Goal: Task Accomplishment & Management: Manage account settings

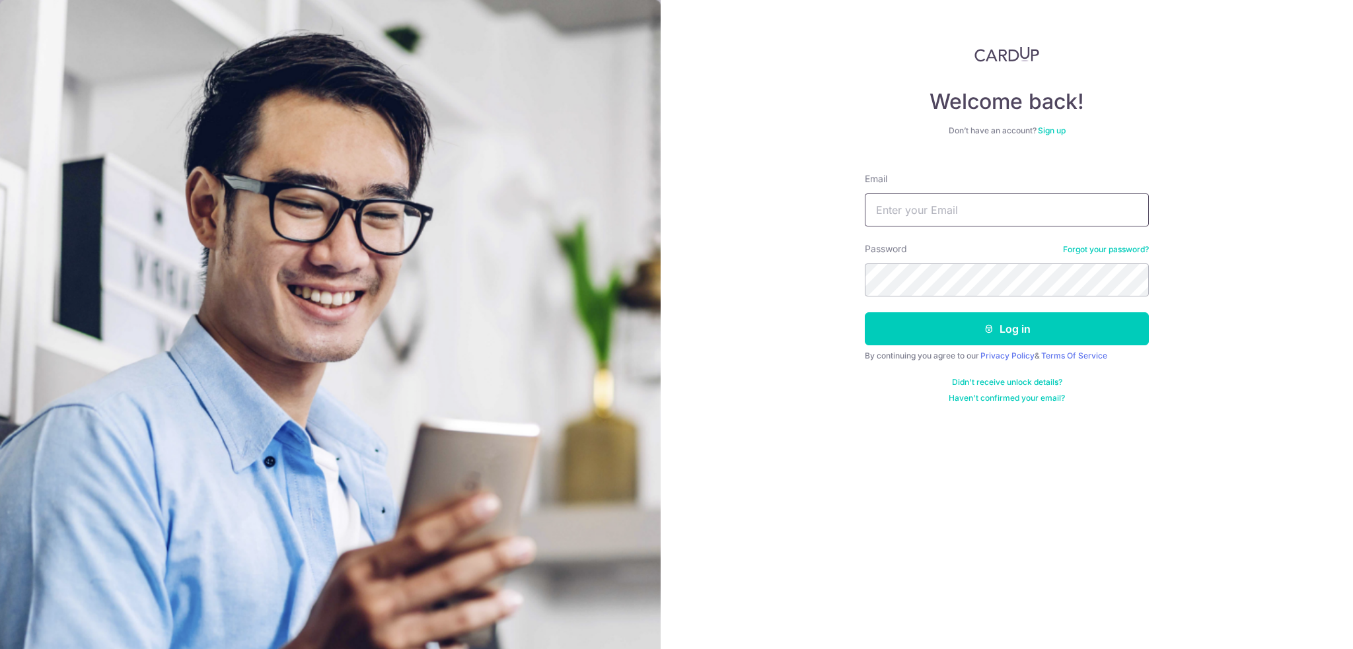
click at [986, 222] on input "Email" at bounding box center [1007, 210] width 284 height 33
type input "[EMAIL_ADDRESS][DOMAIN_NAME]"
click at [978, 348] on form "Email timtam7989@gmail.com Password Forgot your password? Log in By continuing …" at bounding box center [1007, 283] width 284 height 241
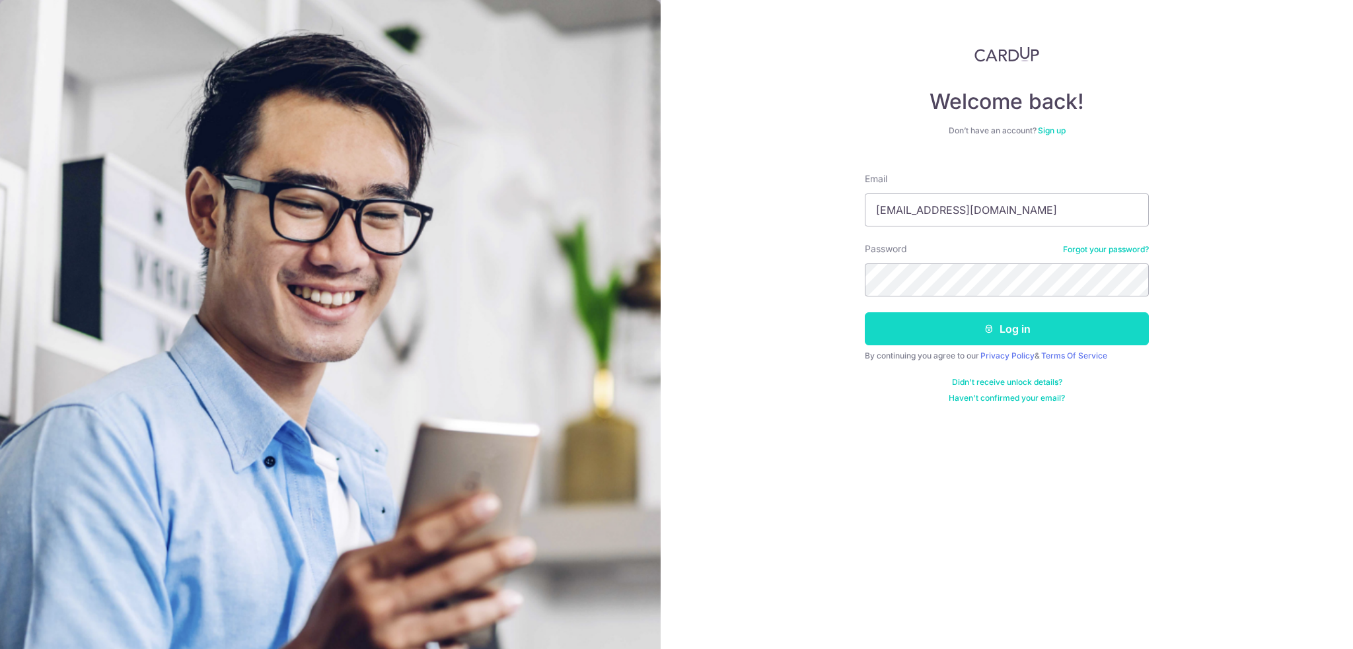
click at [980, 339] on button "Log in" at bounding box center [1007, 328] width 284 height 33
